Goal: Transaction & Acquisition: Book appointment/travel/reservation

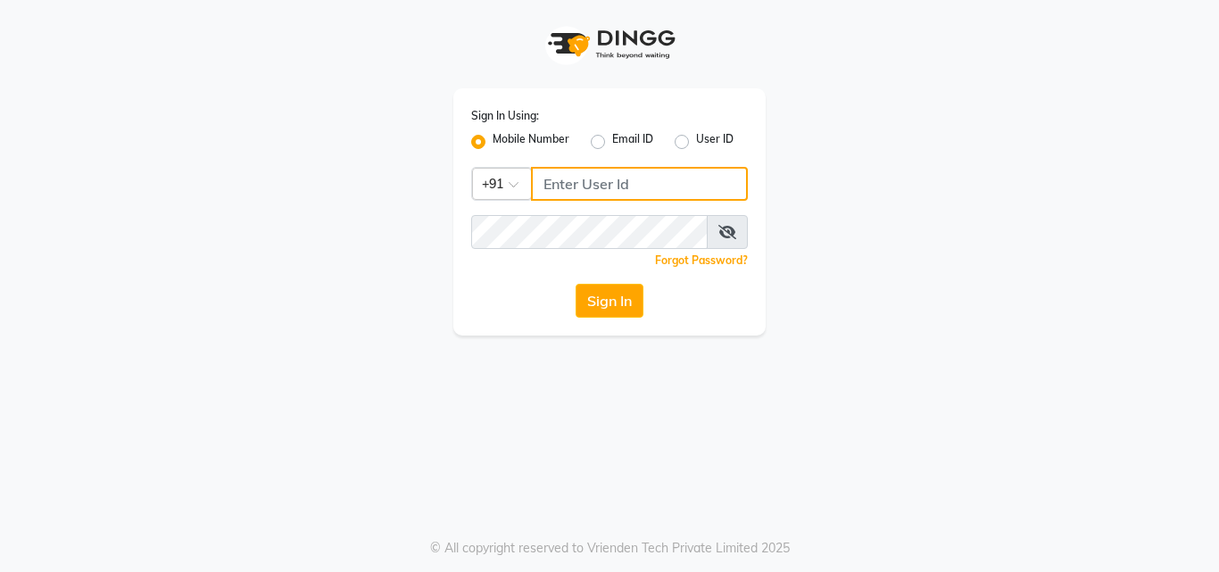
click at [584, 189] on input "Username" at bounding box center [639, 184] width 217 height 34
type input "7030073600"
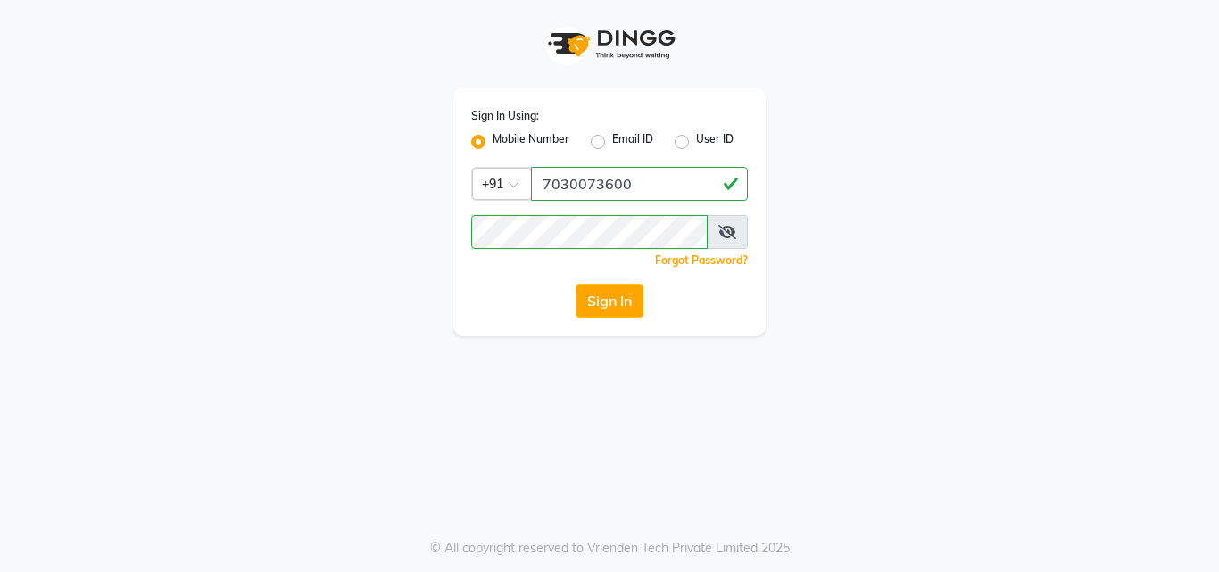
click at [729, 232] on icon at bounding box center [727, 232] width 18 height 14
click at [525, 295] on div "Sign In" at bounding box center [609, 301] width 277 height 34
click at [580, 293] on button "Sign In" at bounding box center [610, 301] width 68 height 34
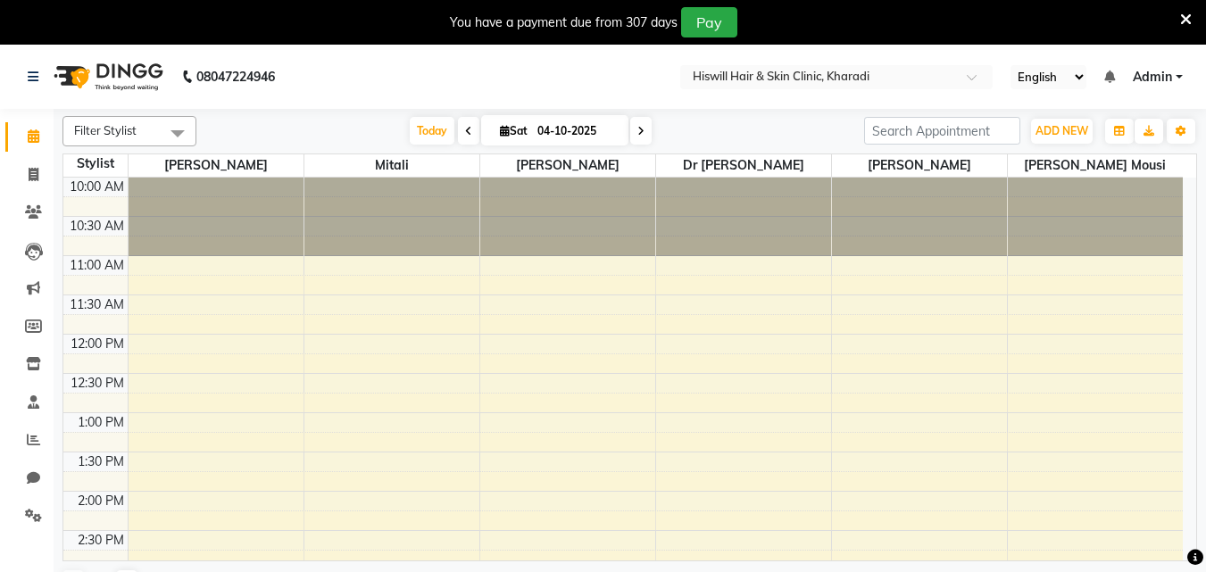
click at [465, 128] on icon at bounding box center [468, 131] width 7 height 11
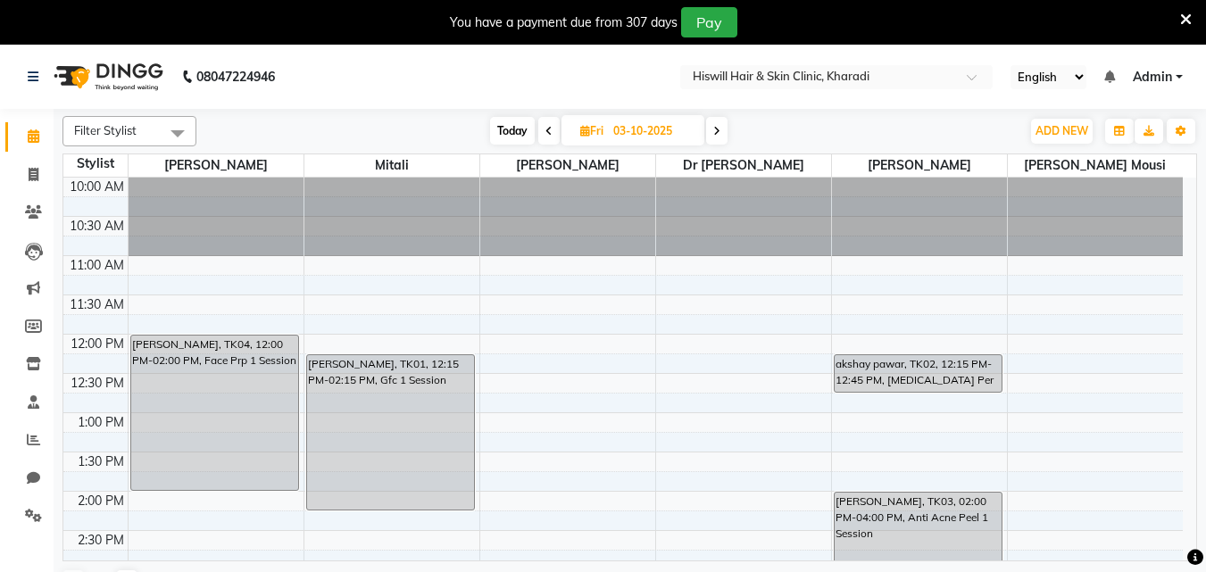
click at [722, 134] on span at bounding box center [716, 131] width 21 height 28
type input "04-10-2025"
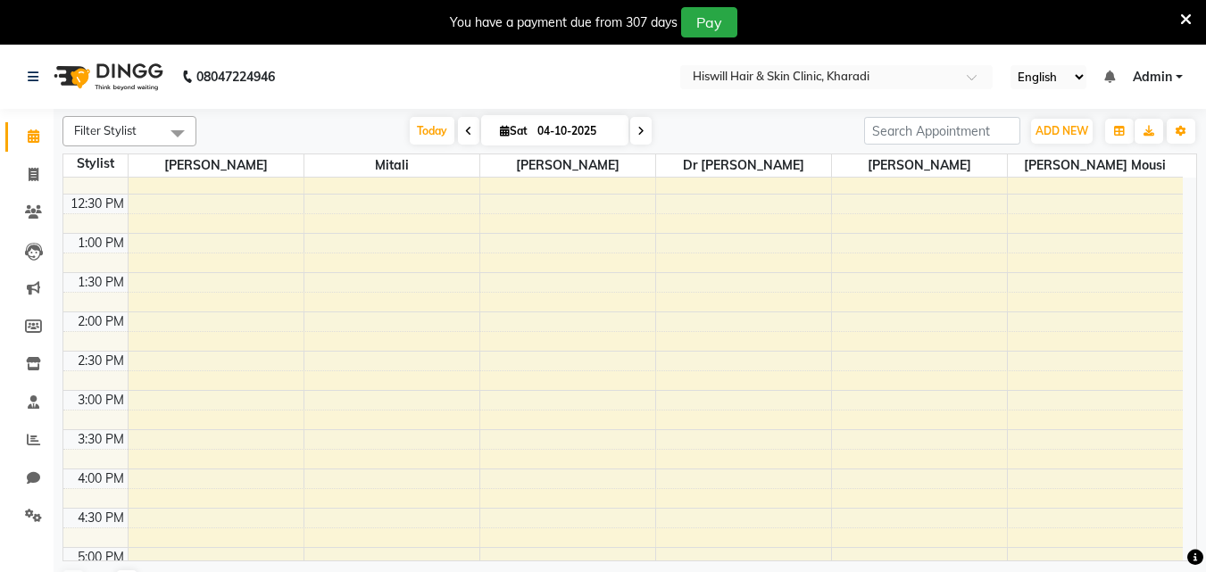
scroll to position [178, 0]
click at [164, 394] on div "10:00 AM 10:30 AM 11:00 AM 11:30 AM 12:00 PM 12:30 PM 1:00 PM 1:30 PM 2:00 PM 2…" at bounding box center [622, 430] width 1119 height 863
select select "62610"
select select "tentative"
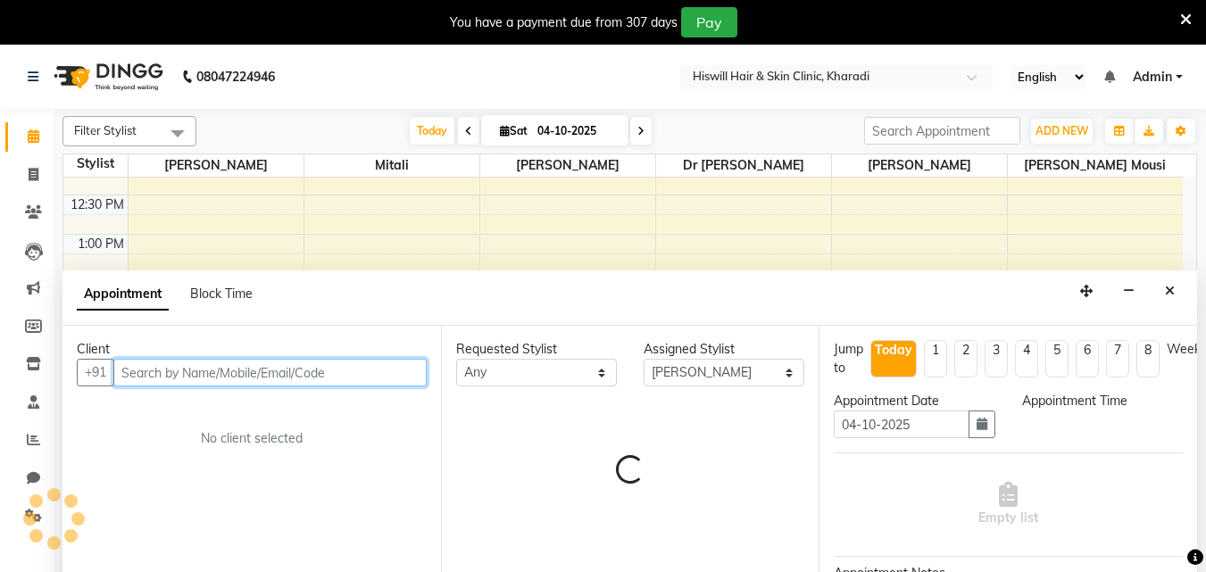
select select "900"
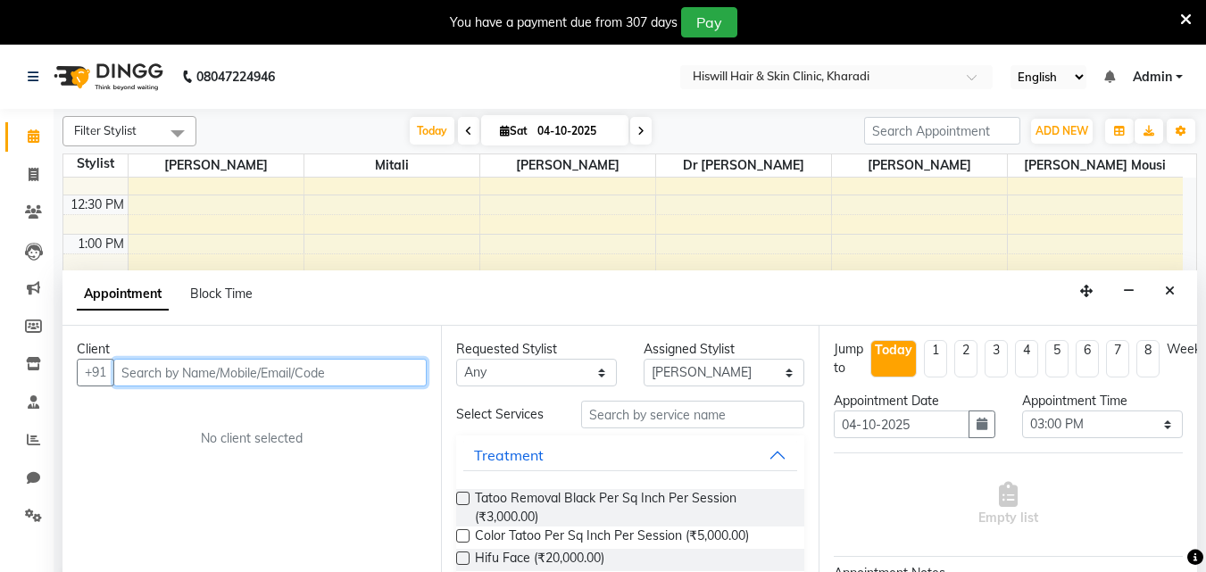
scroll to position [45, 0]
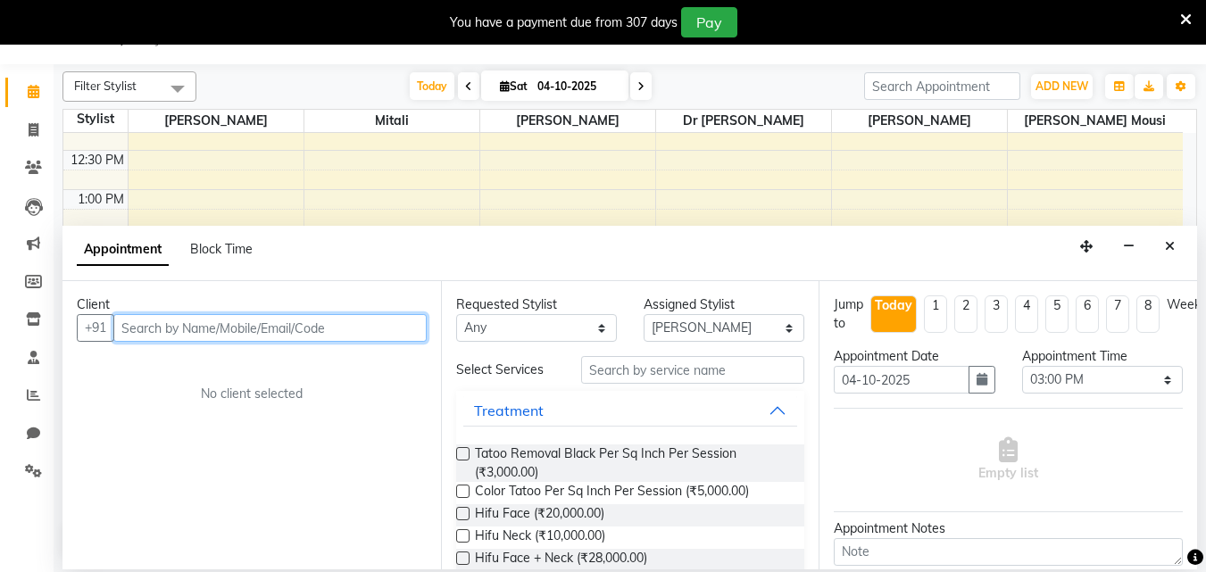
click at [186, 329] on input "text" at bounding box center [269, 328] width 313 height 28
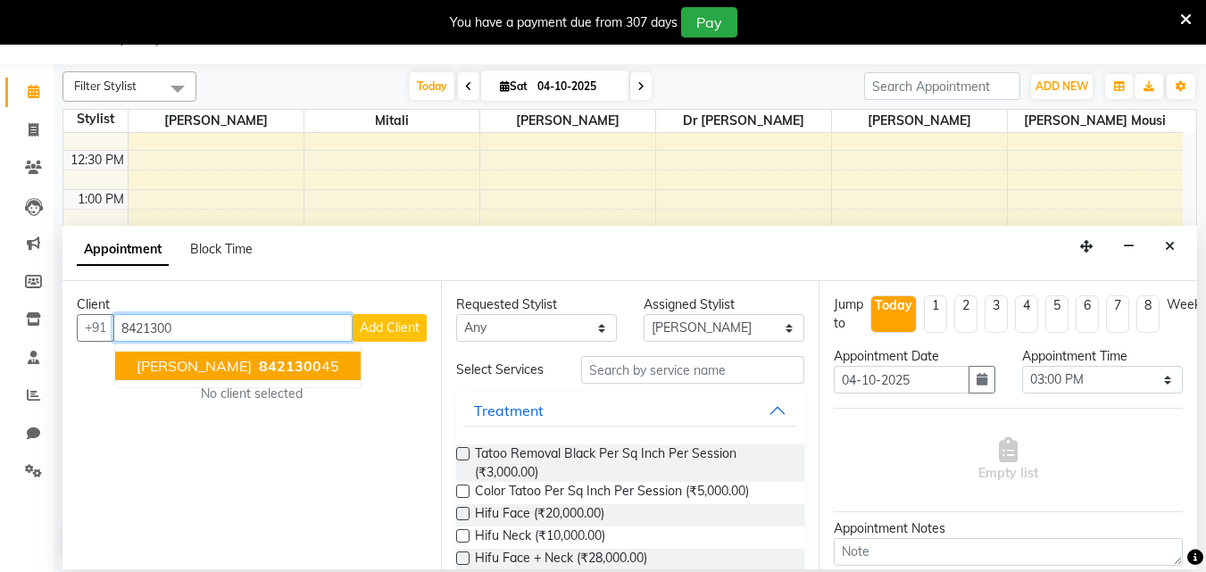
click at [179, 371] on span "[PERSON_NAME]" at bounding box center [194, 366] width 115 height 18
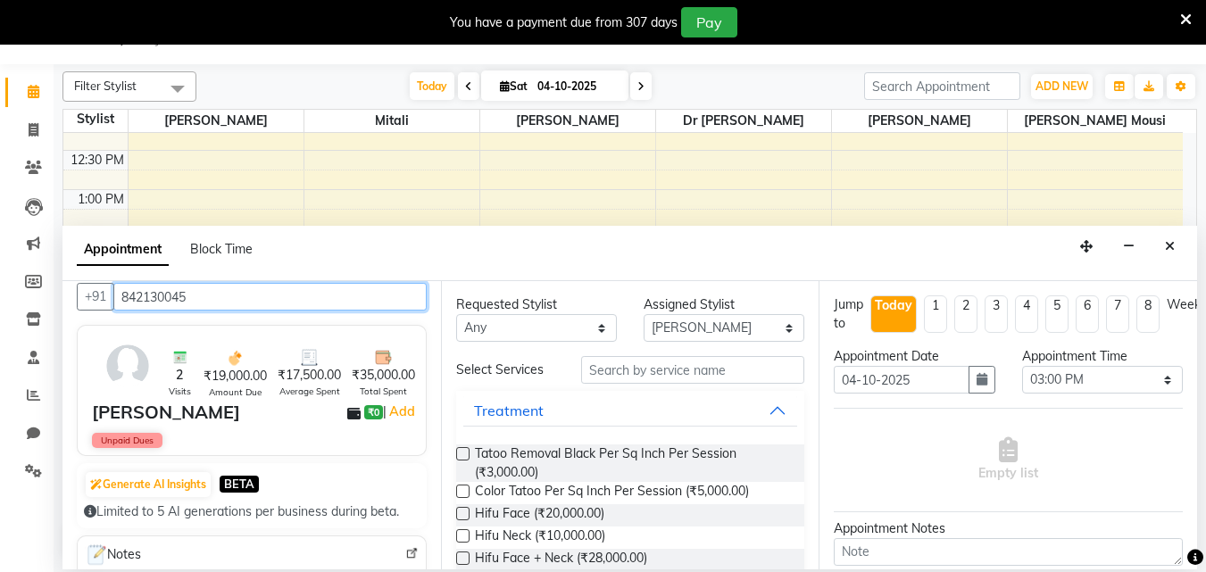
scroll to position [0, 0]
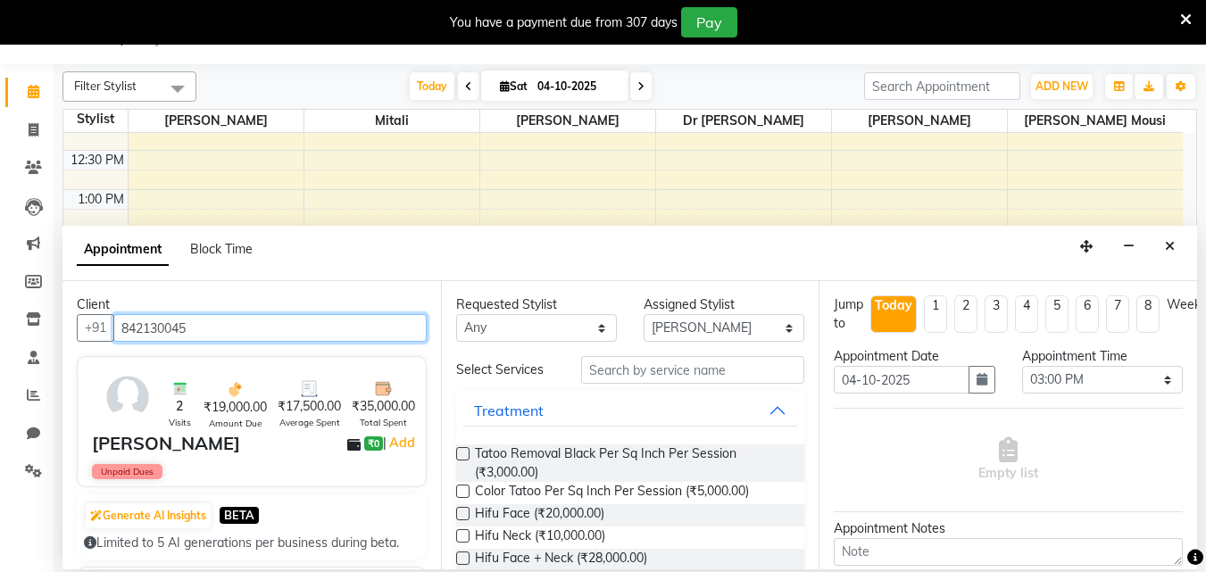
click at [172, 329] on input "842130045" at bounding box center [269, 328] width 313 height 28
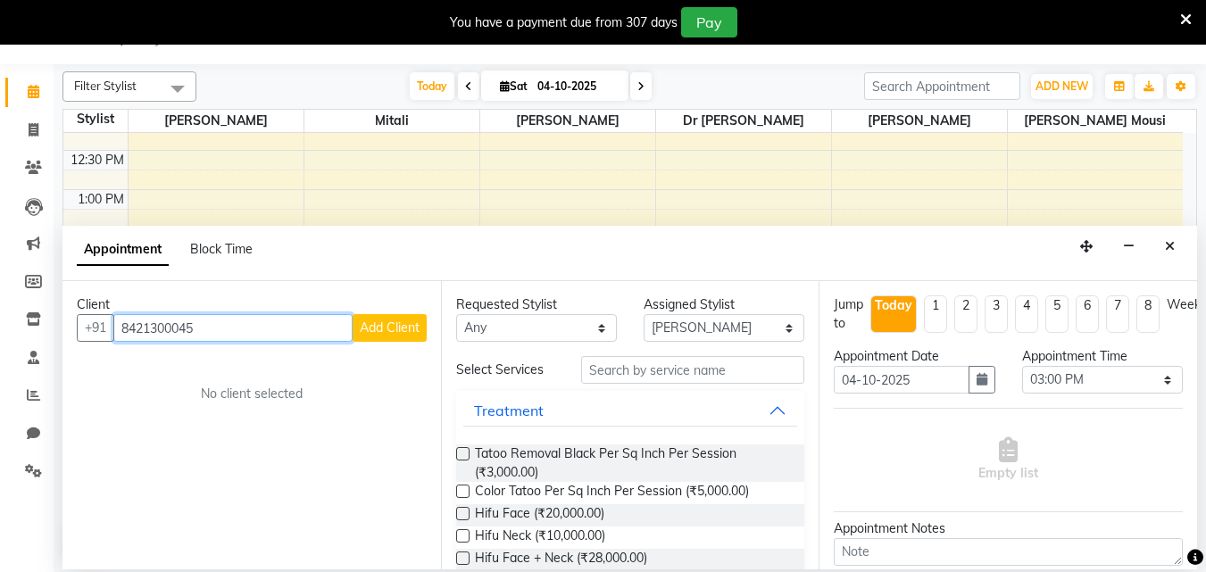
click at [218, 324] on input "8421300045" at bounding box center [232, 328] width 239 height 28
click at [260, 327] on input "8421300045" at bounding box center [232, 328] width 239 height 28
type input "8"
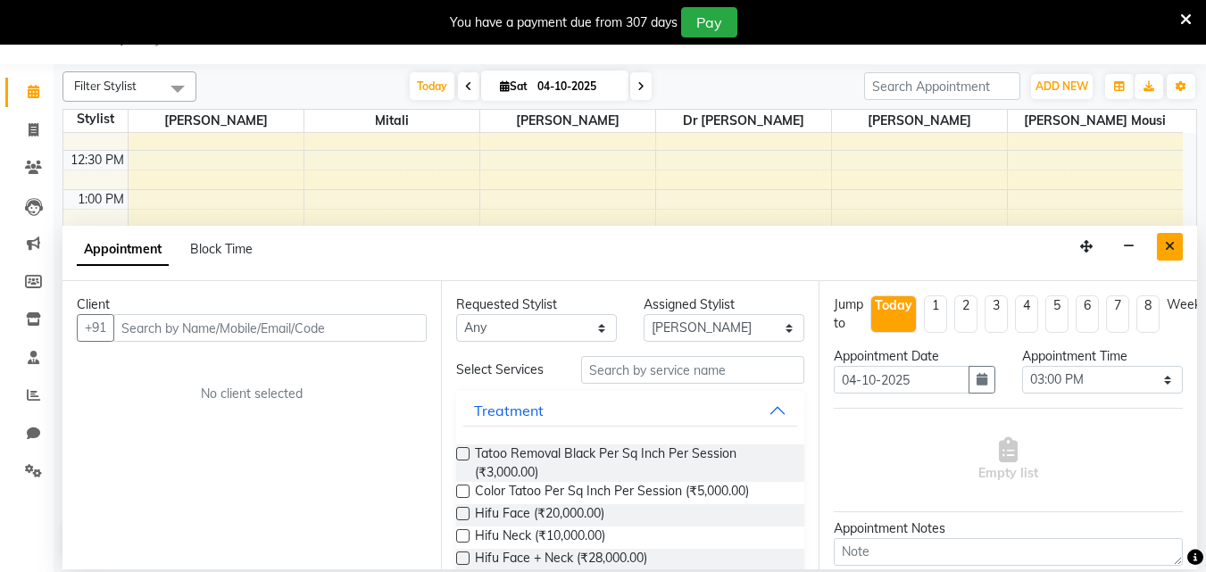
click at [1167, 250] on icon "Close" at bounding box center [1169, 246] width 10 height 12
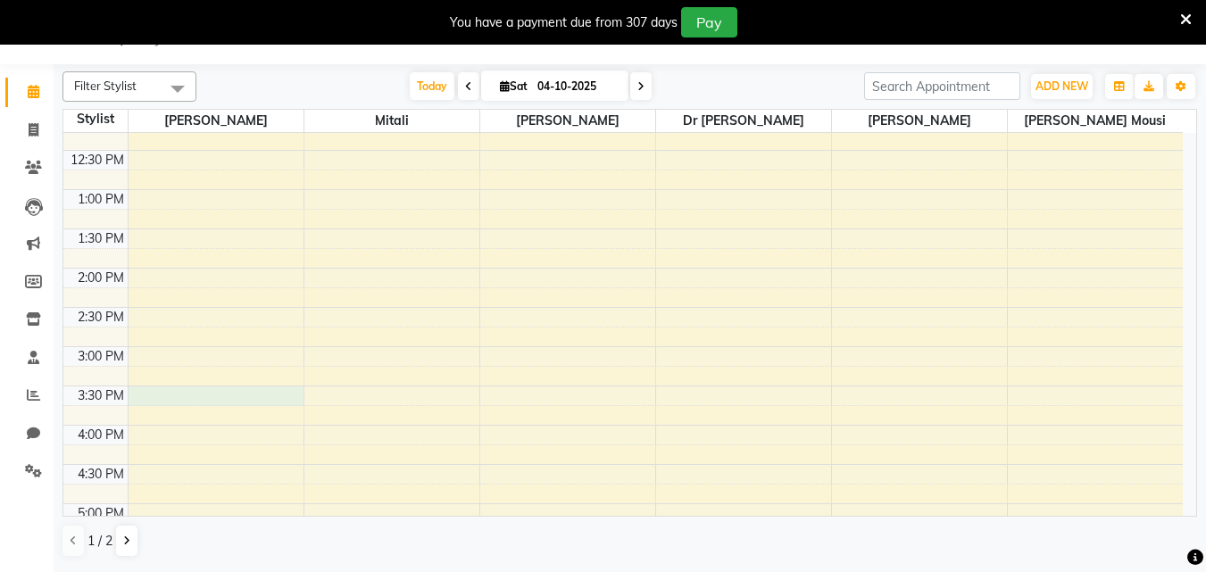
click at [150, 394] on div "10:00 AM 10:30 AM 11:00 AM 11:30 AM 12:00 PM 12:30 PM 1:00 PM 1:30 PM 2:00 PM 2…" at bounding box center [622, 385] width 1119 height 863
select select "62610"
select select "tentative"
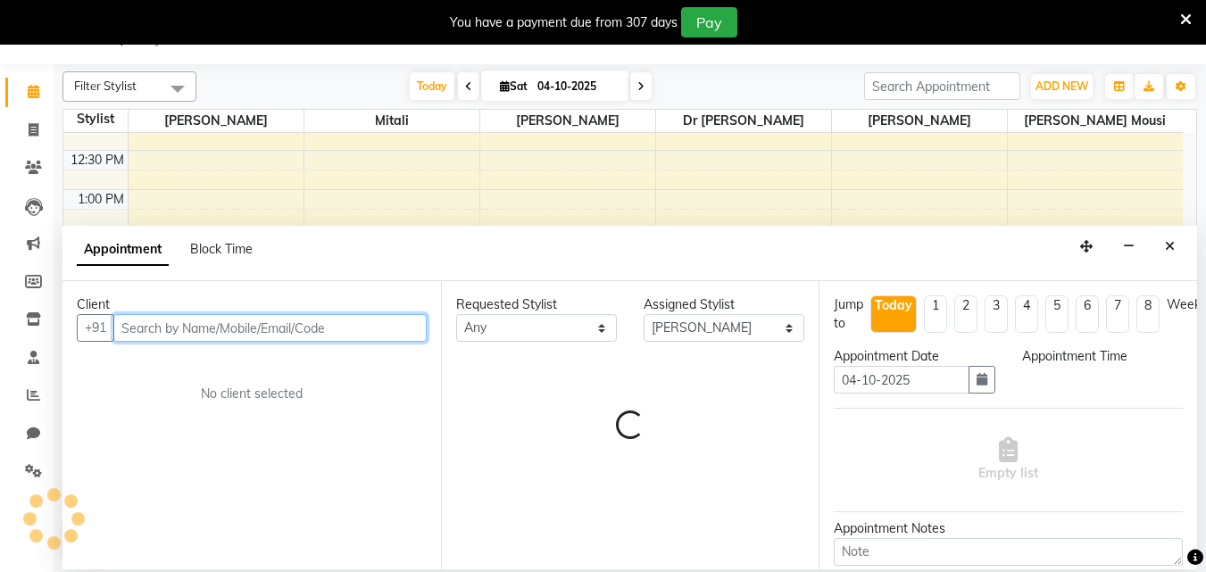
select select "930"
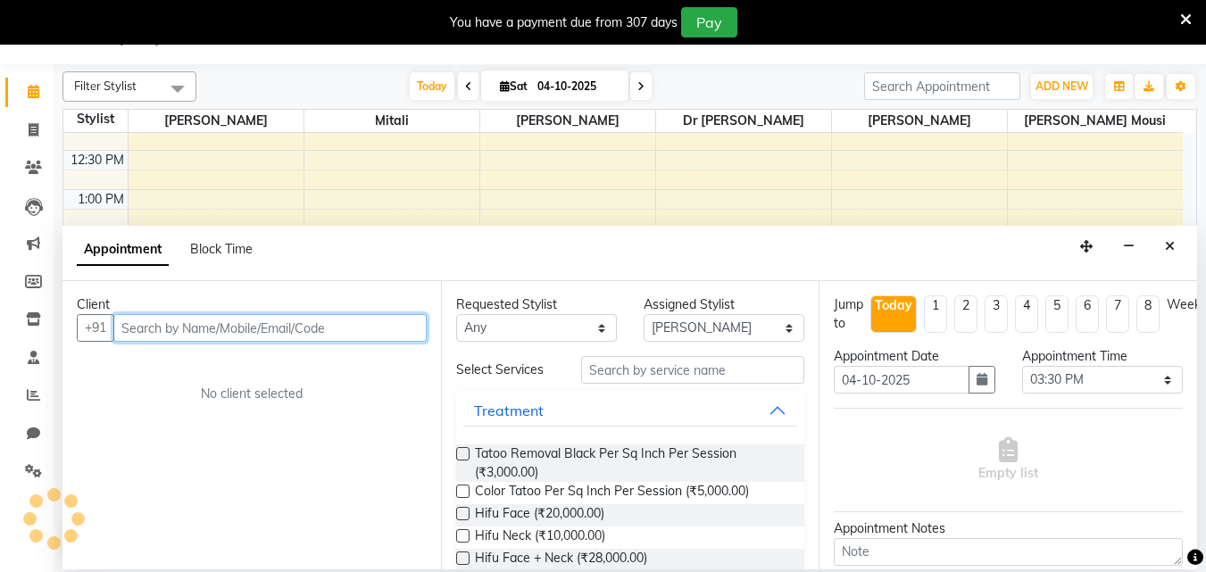
click at [133, 321] on input "text" at bounding box center [269, 328] width 313 height 28
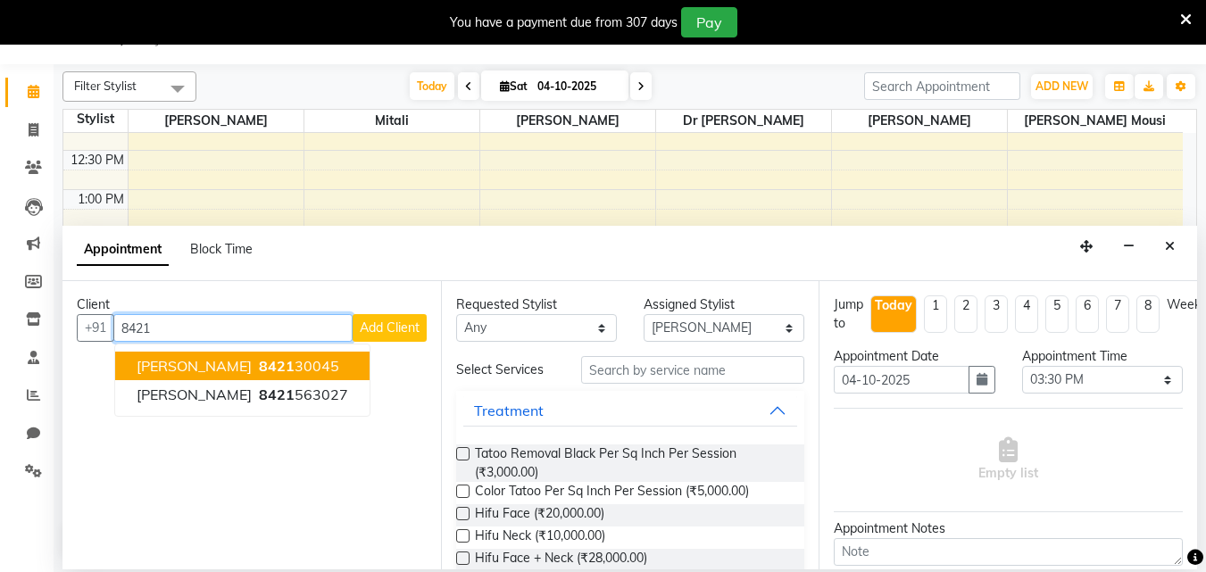
click at [227, 372] on span "[PERSON_NAME]" at bounding box center [194, 366] width 115 height 18
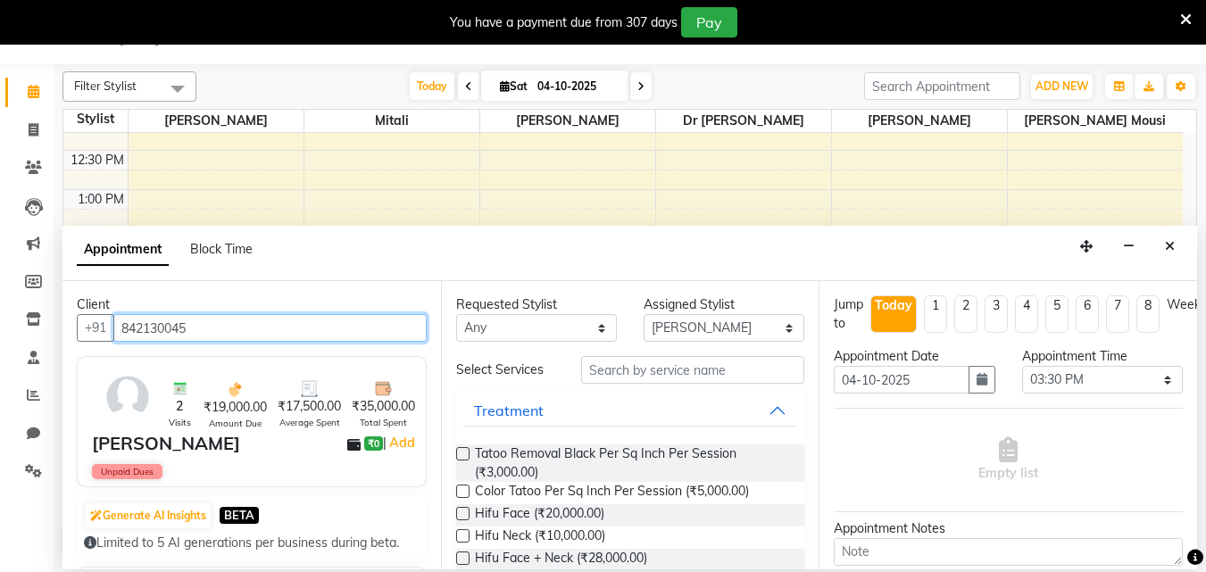
type input "842130045"
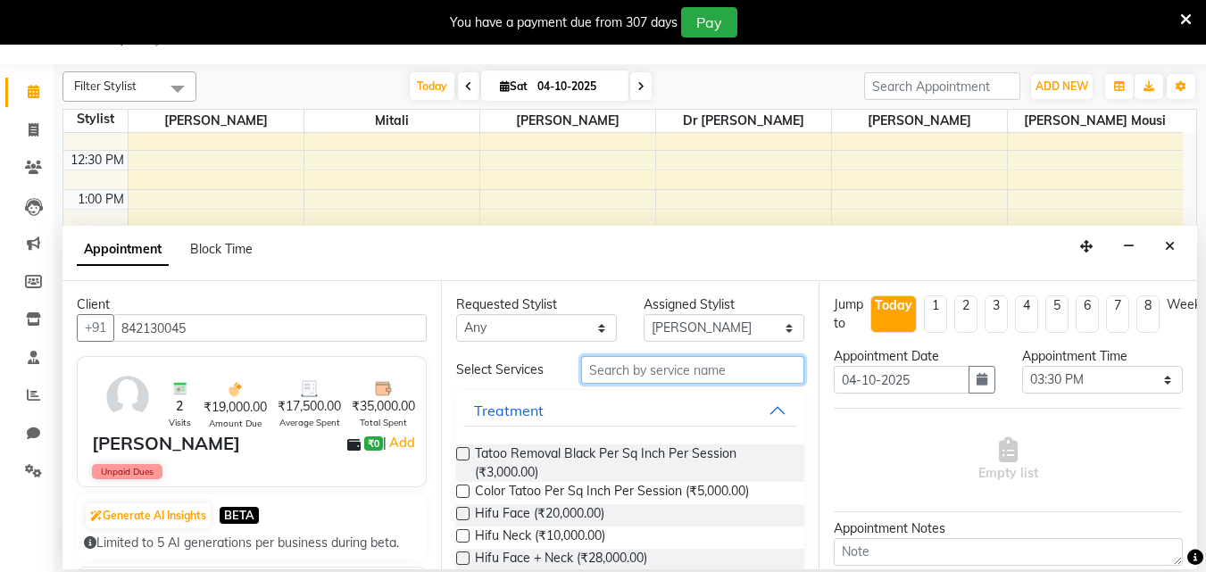
click at [627, 369] on input "text" at bounding box center [692, 370] width 223 height 28
type input "p"
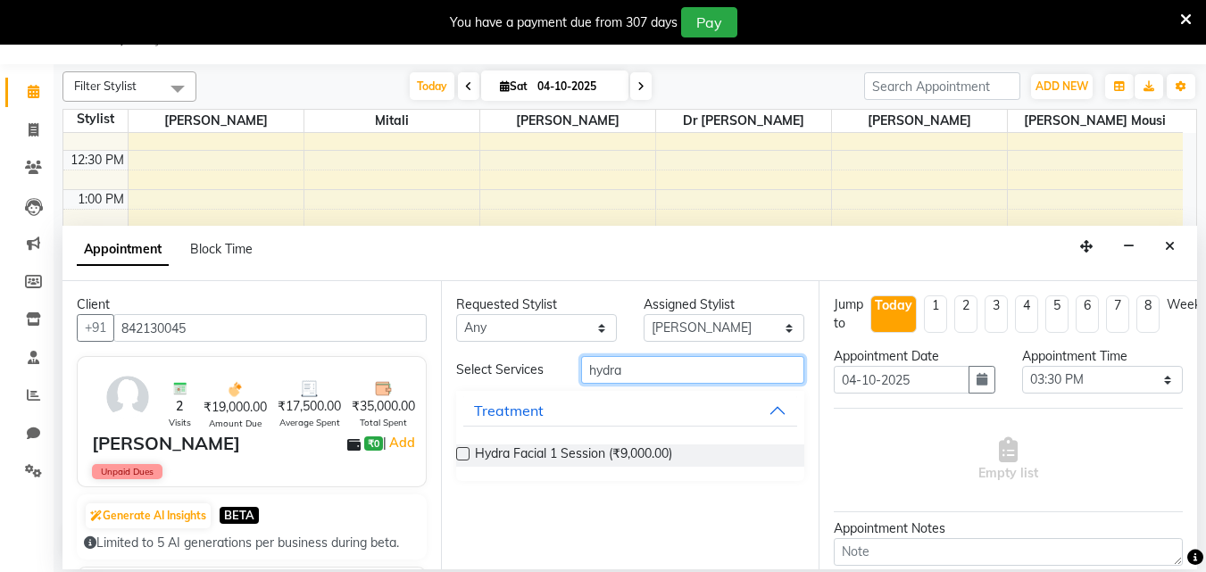
type input "hydra"
click at [461, 458] on label at bounding box center [462, 453] width 13 height 13
click at [461, 458] on input "checkbox" at bounding box center [462, 456] width 12 height 12
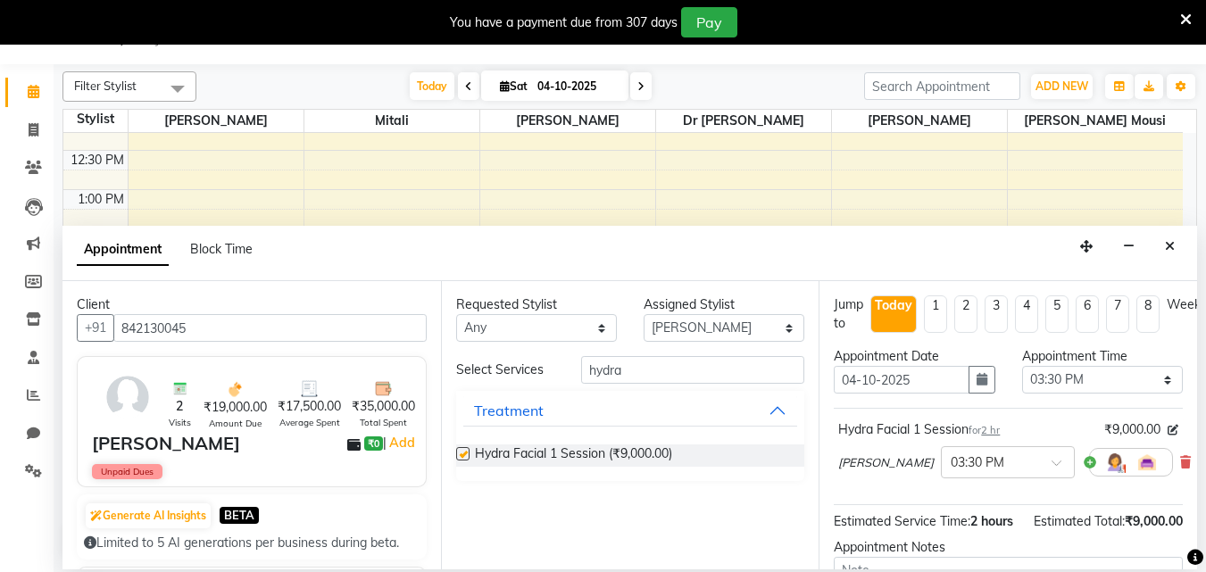
checkbox input "false"
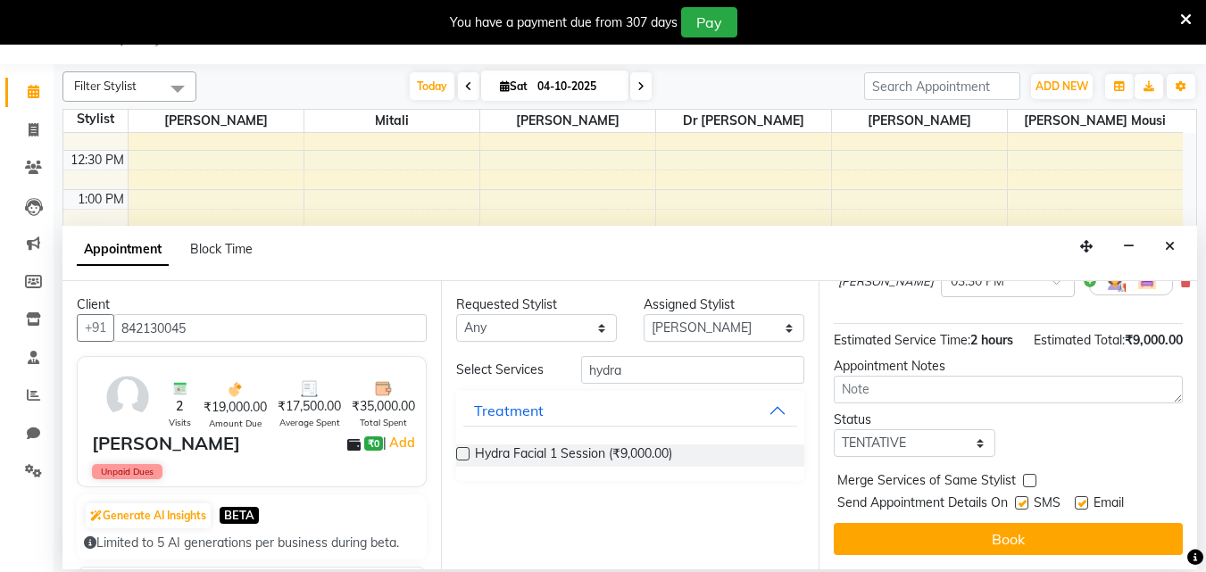
scroll to position [213, 0]
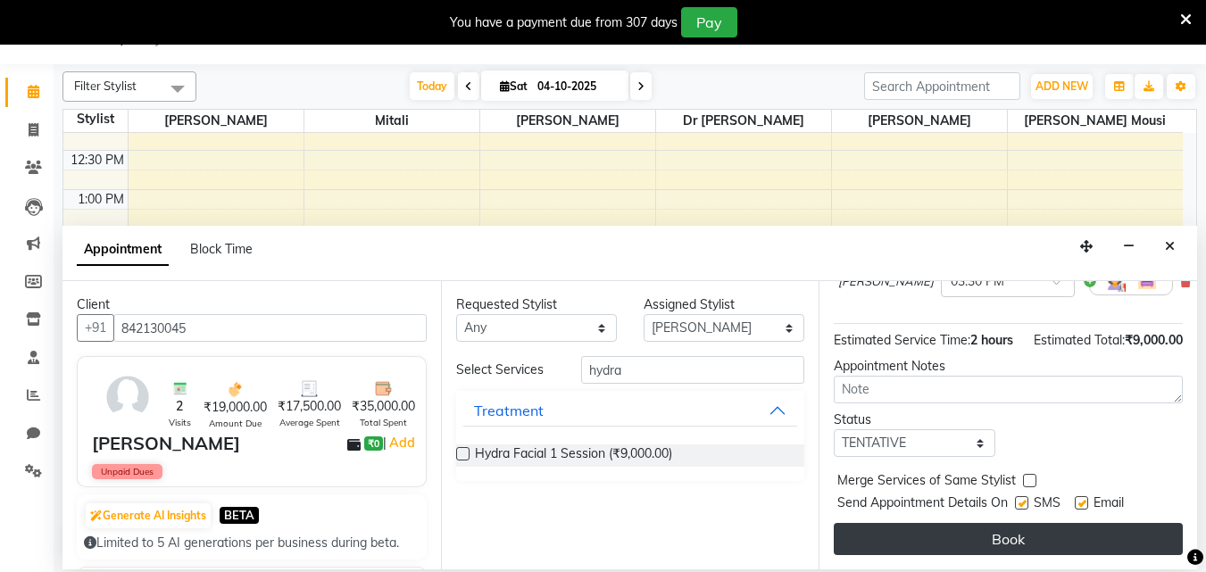
click at [1063, 528] on button "Book" at bounding box center [1007, 539] width 349 height 32
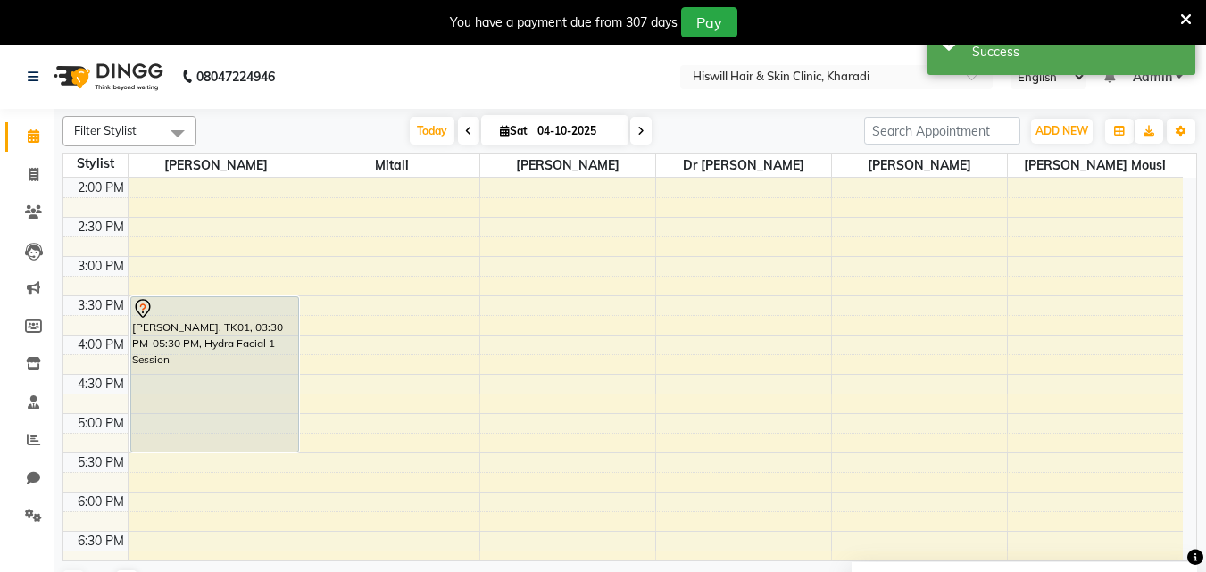
scroll to position [446, 0]
